Goal: Navigation & Orientation: Find specific page/section

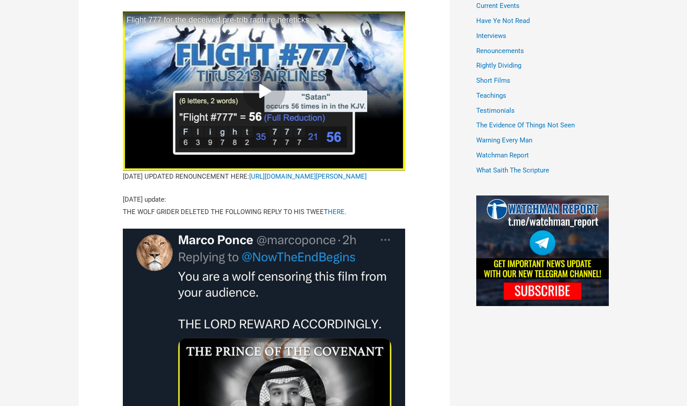
scroll to position [486, 0]
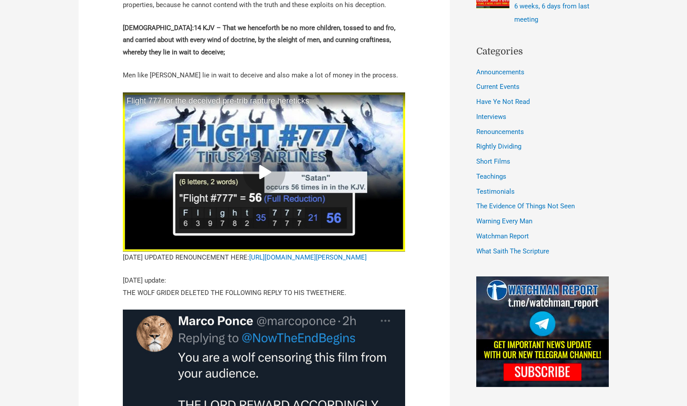
click at [330, 296] on link "HERE" at bounding box center [336, 293] width 17 height 8
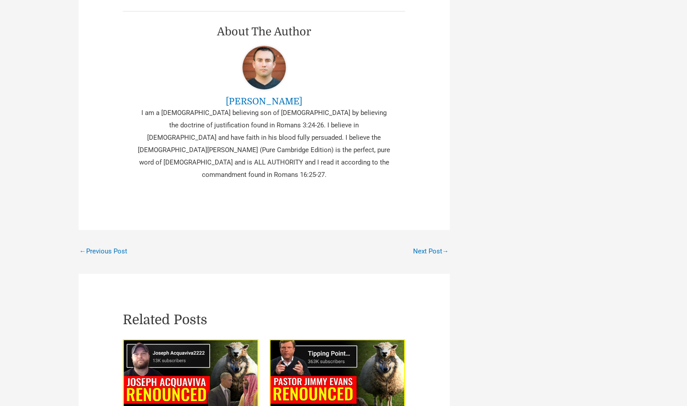
scroll to position [1765, 0]
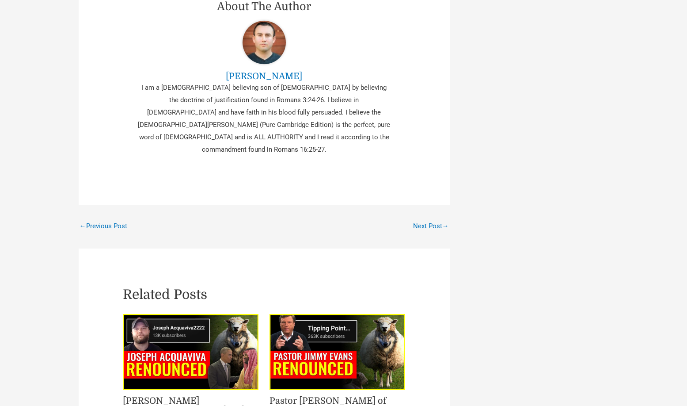
click at [420, 226] on link "Next Post →" at bounding box center [431, 226] width 36 height 15
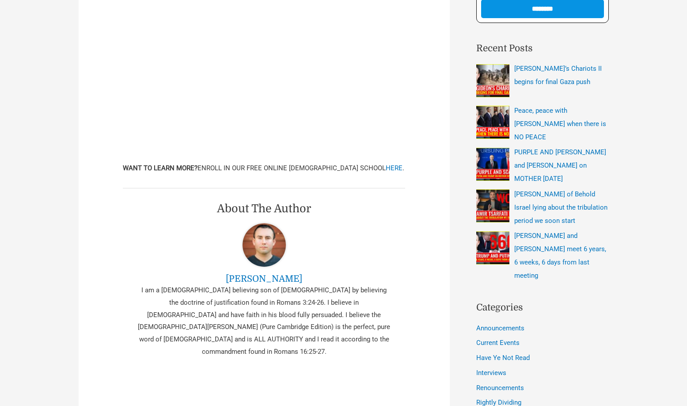
scroll to position [265, 0]
